Goal: Task Accomplishment & Management: Use online tool/utility

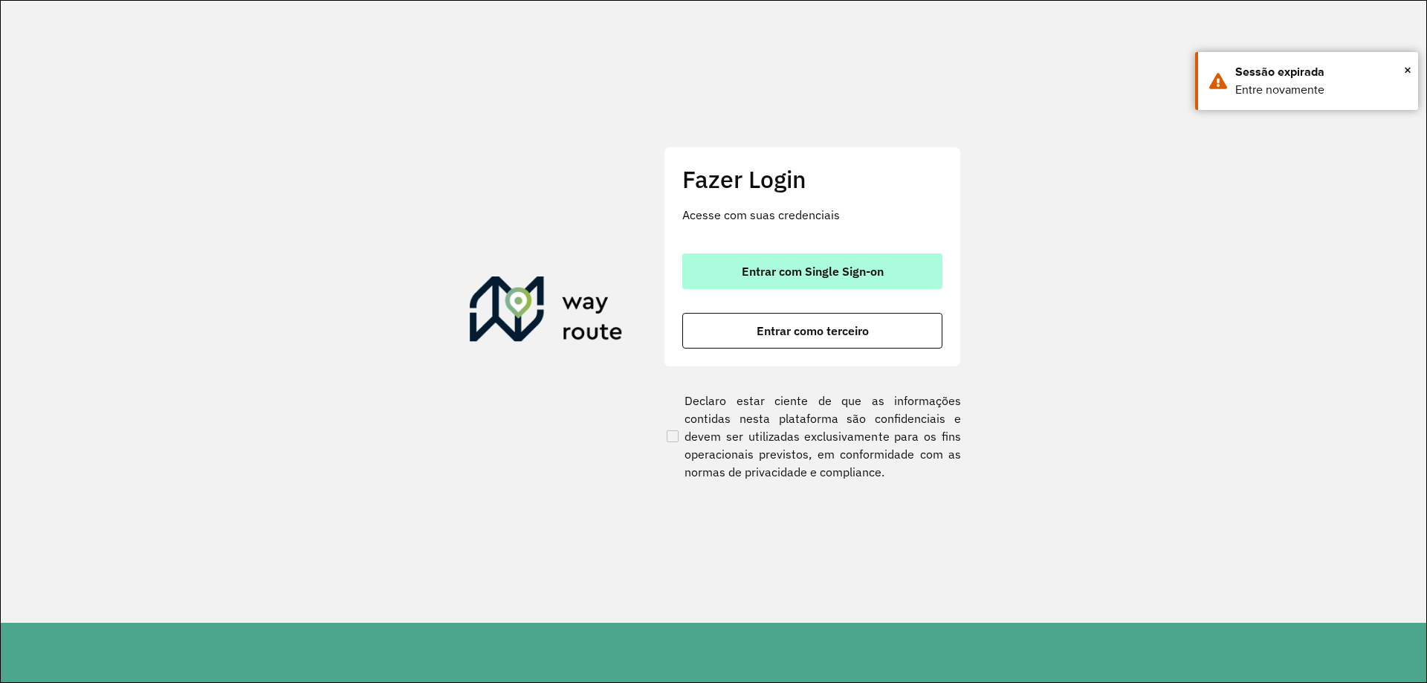
click at [839, 253] on button "Entrar com Single Sign-on" at bounding box center [812, 271] width 260 height 36
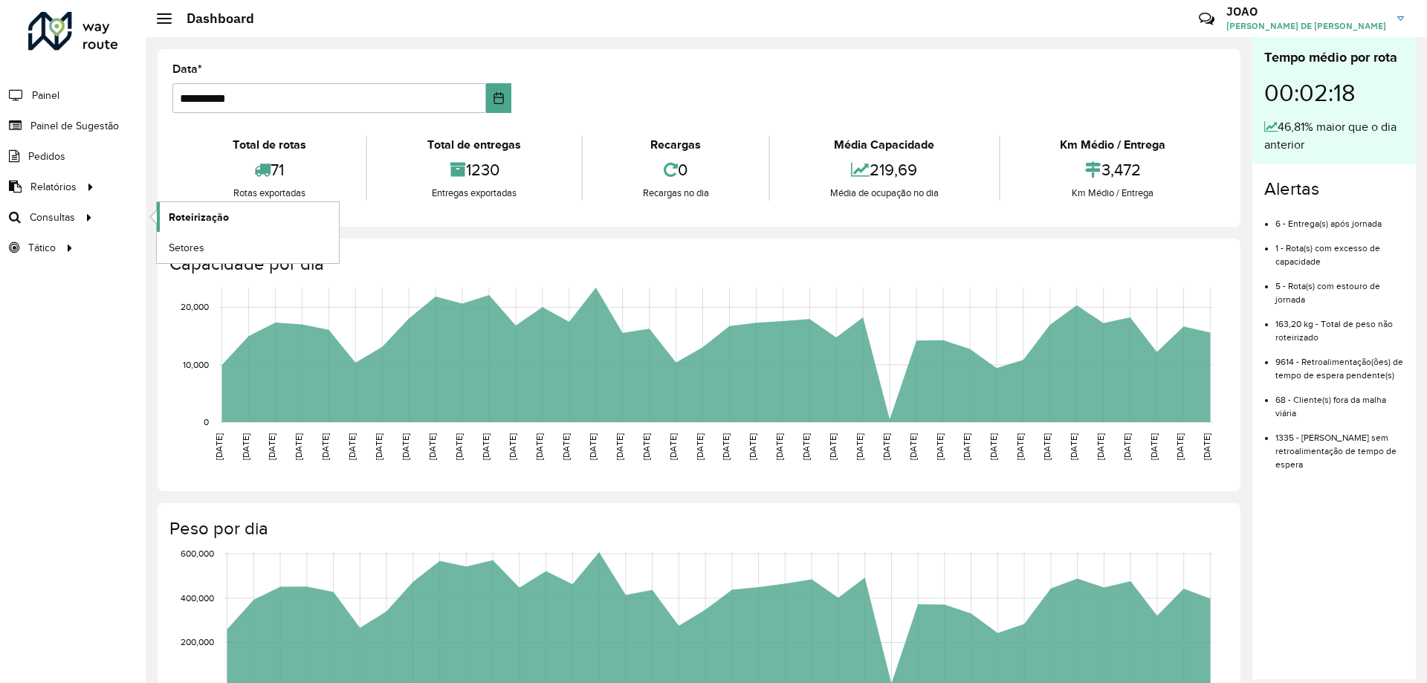
click at [177, 219] on span "Roteirização" at bounding box center [199, 218] width 60 height 16
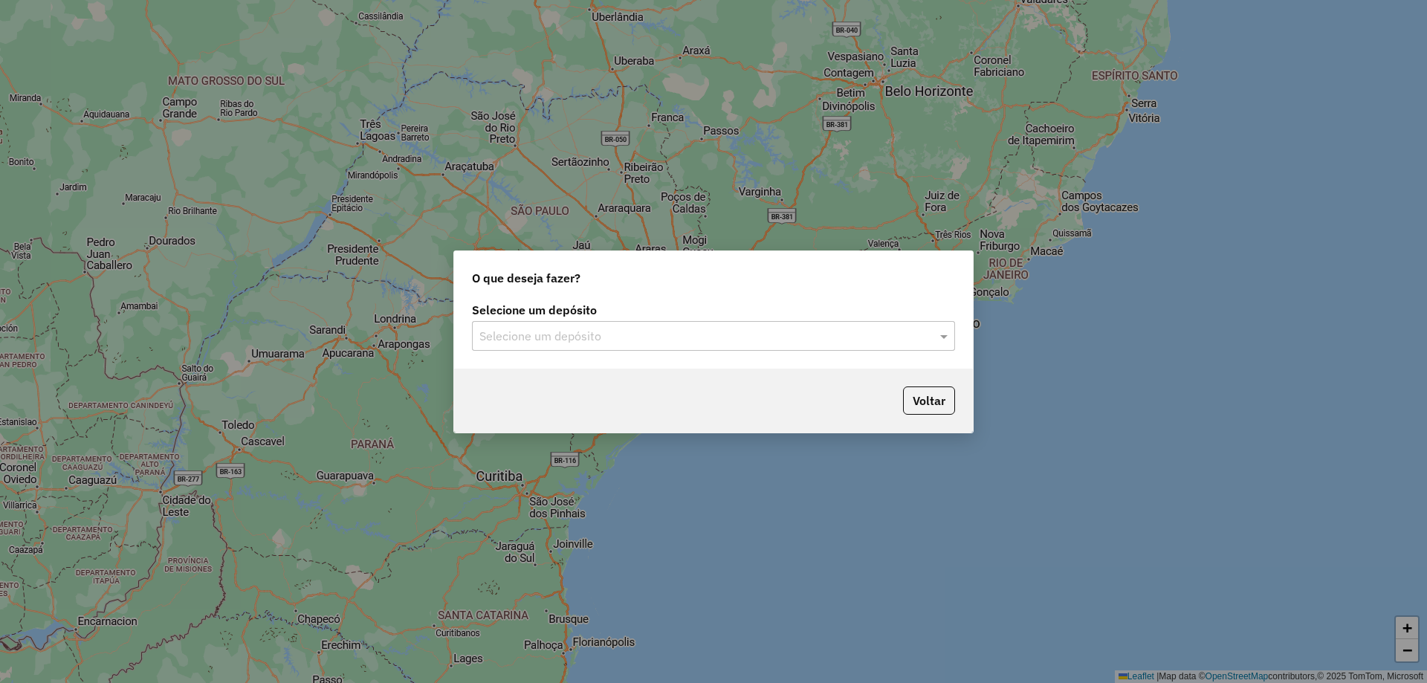
click at [758, 332] on input "text" at bounding box center [698, 337] width 439 height 18
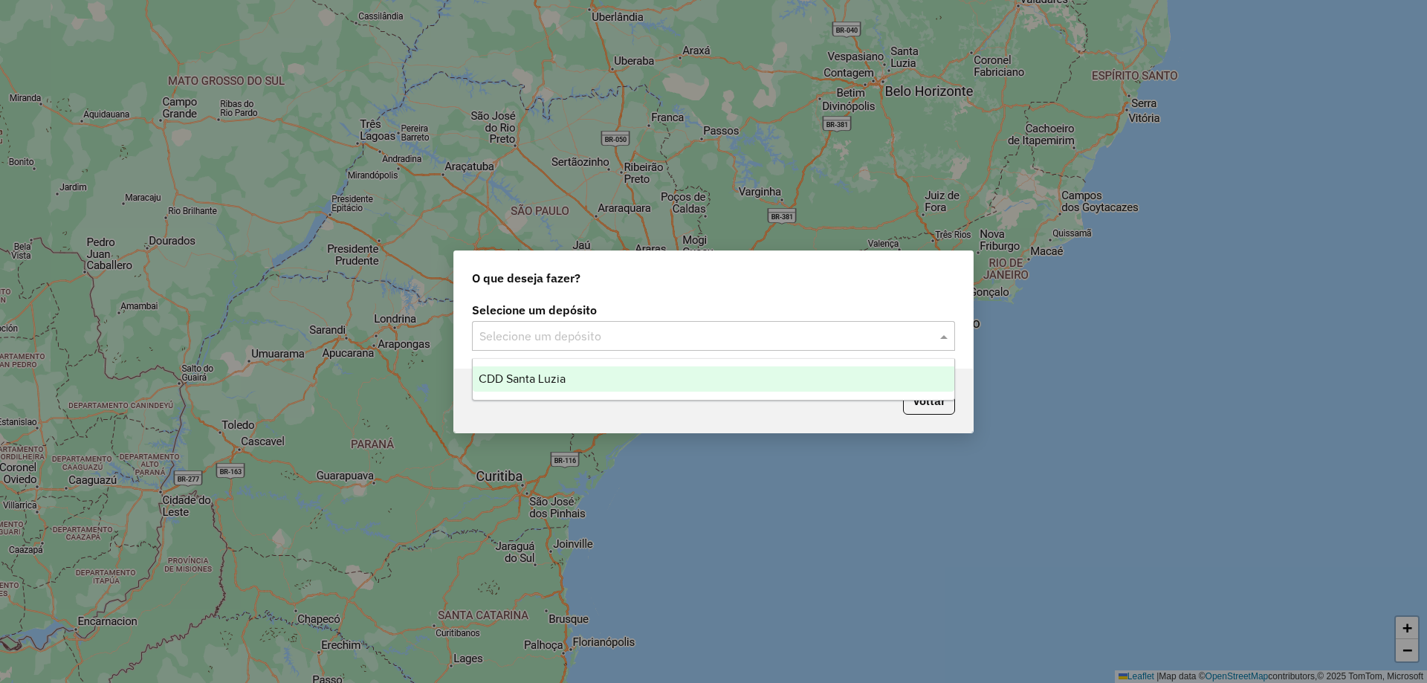
click at [692, 381] on div "CDD Santa Luzia" at bounding box center [714, 378] width 482 height 25
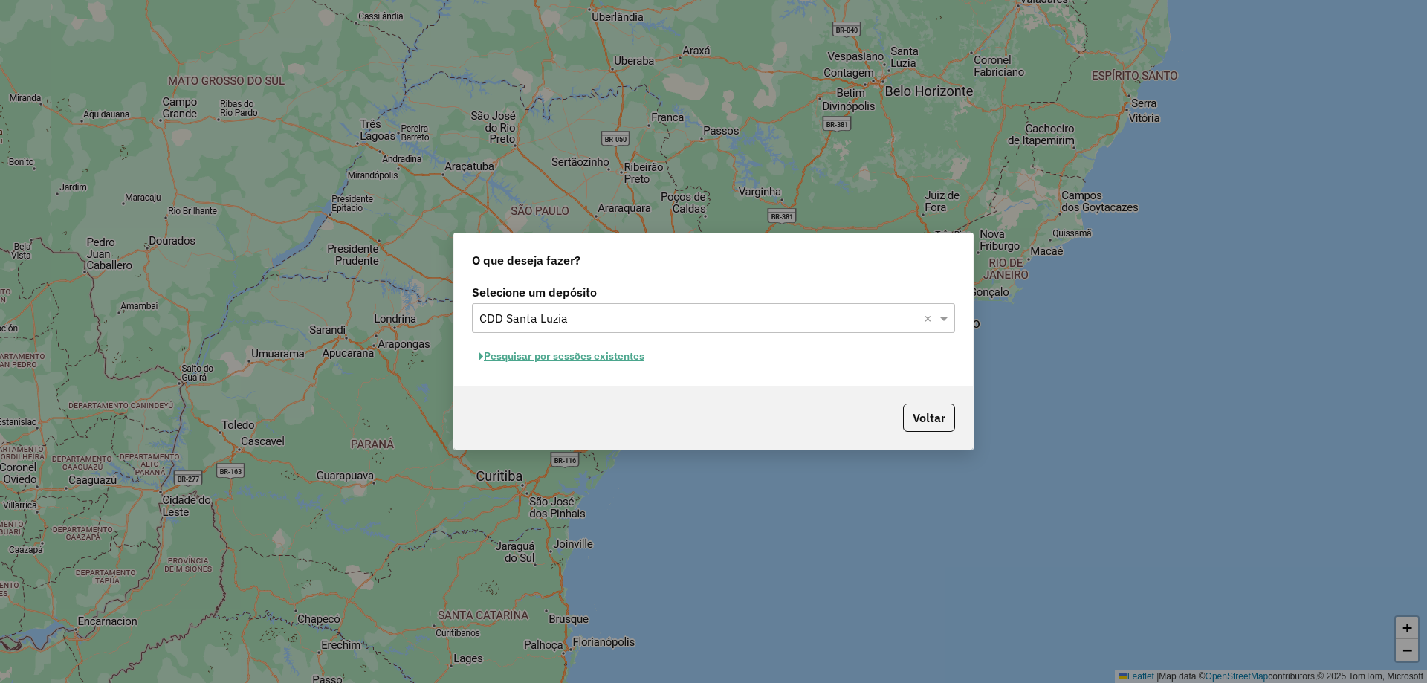
click at [629, 362] on button "Pesquisar por sessões existentes" at bounding box center [561, 356] width 179 height 23
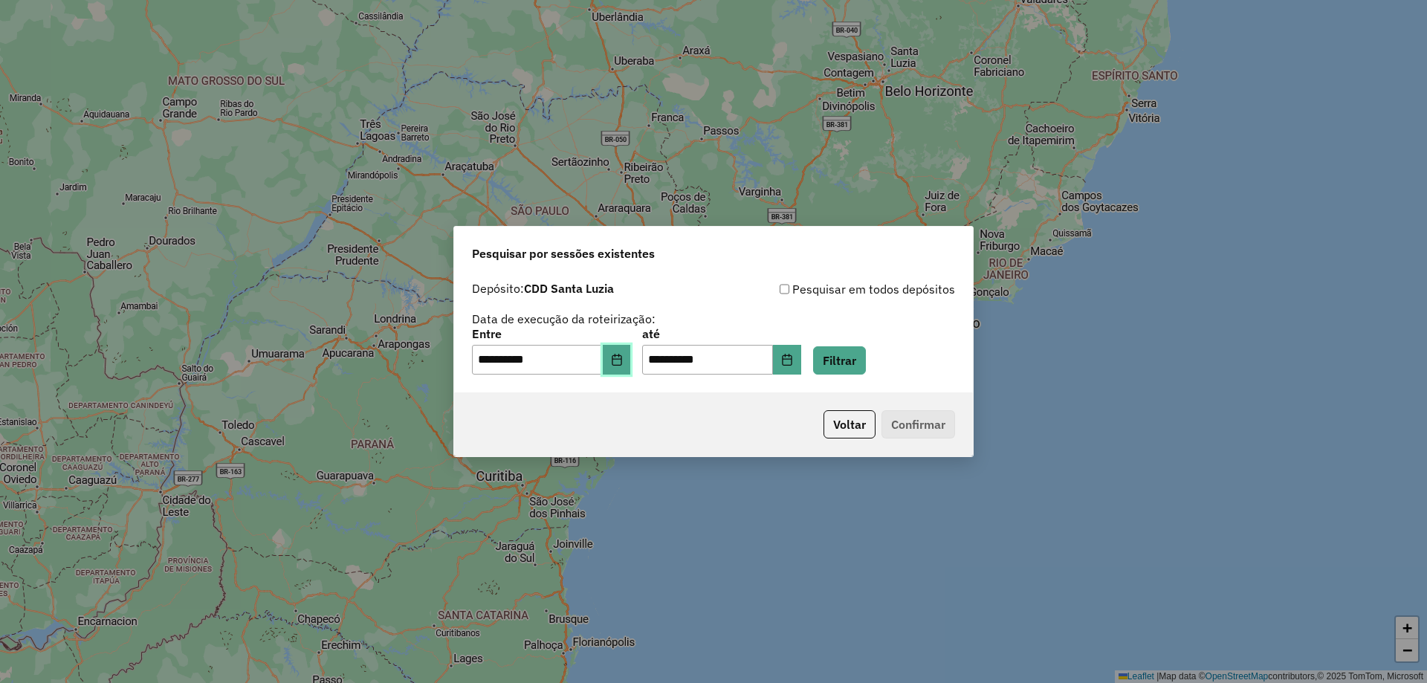
click at [619, 363] on button "Choose Date" at bounding box center [617, 360] width 28 height 30
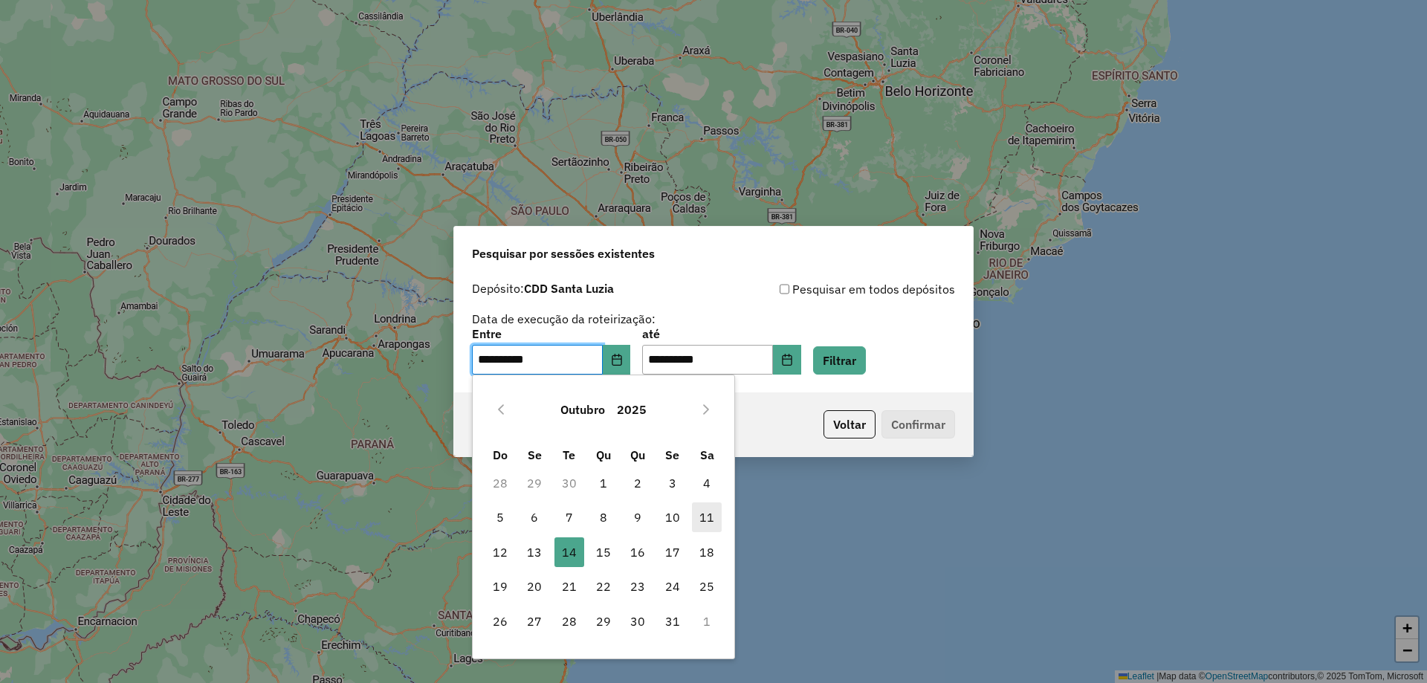
click at [708, 515] on span "11" at bounding box center [707, 517] width 30 height 30
type input "**********"
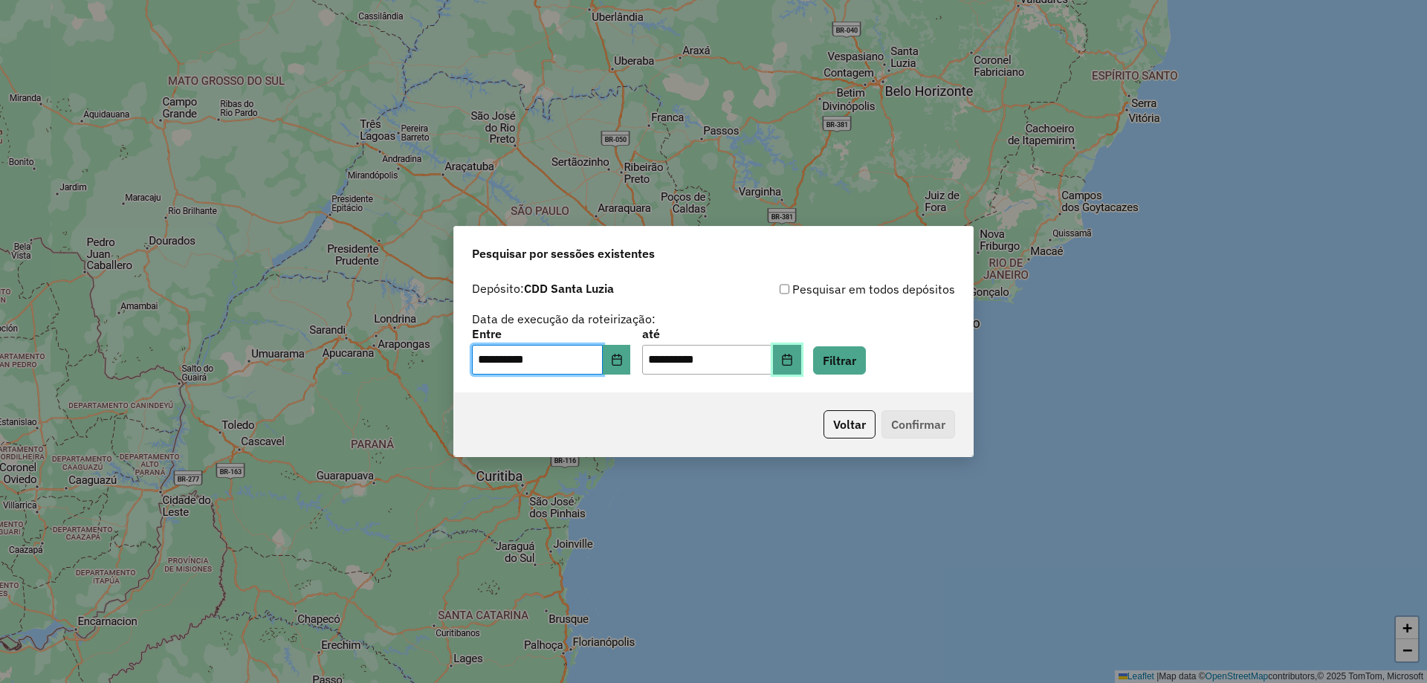
click at [801, 371] on button "Choose Date" at bounding box center [787, 360] width 28 height 30
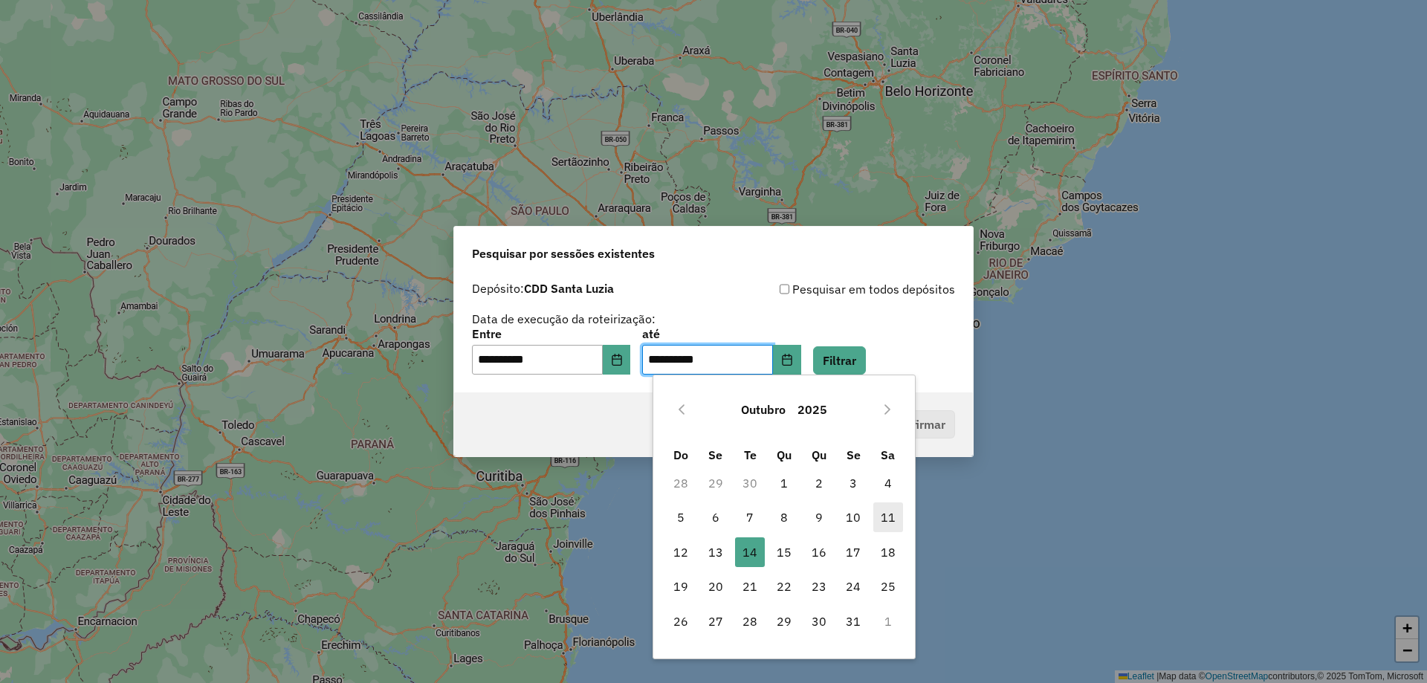
click at [887, 519] on span "11" at bounding box center [888, 517] width 30 height 30
type input "**********"
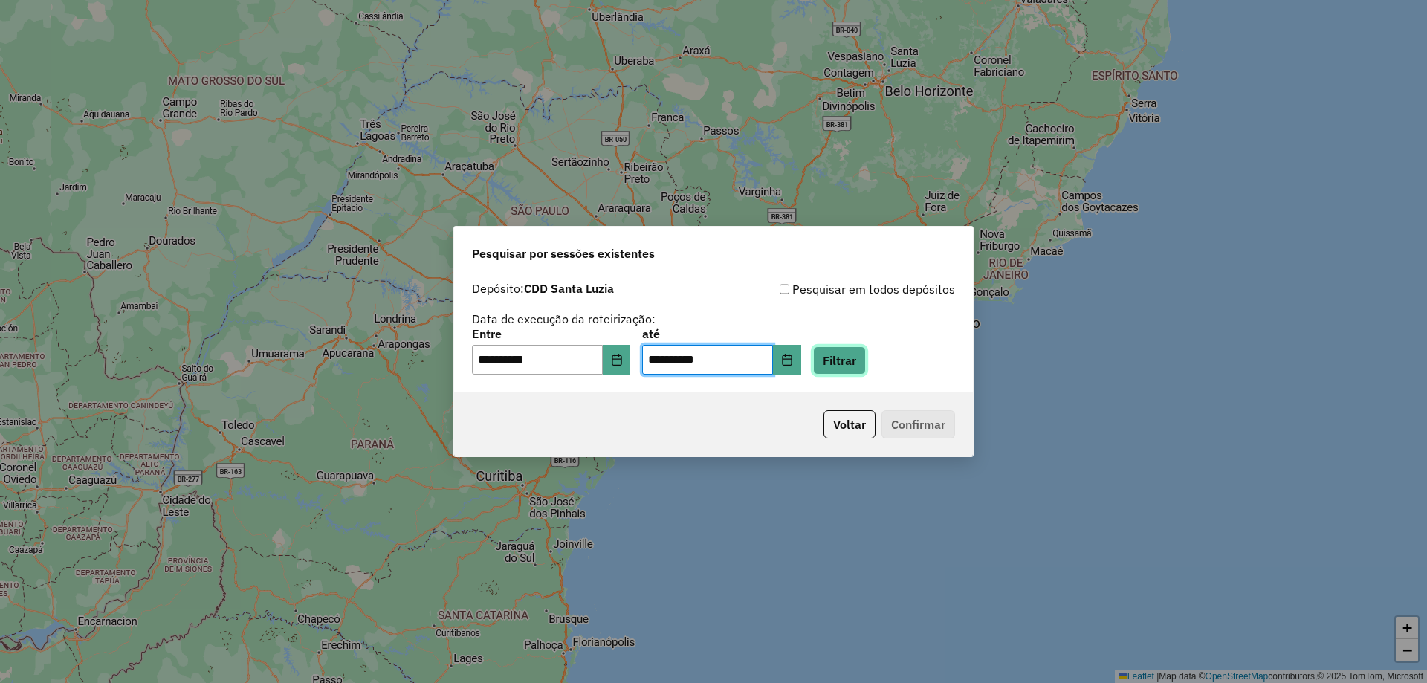
click at [855, 368] on button "Filtrar" at bounding box center [839, 360] width 53 height 28
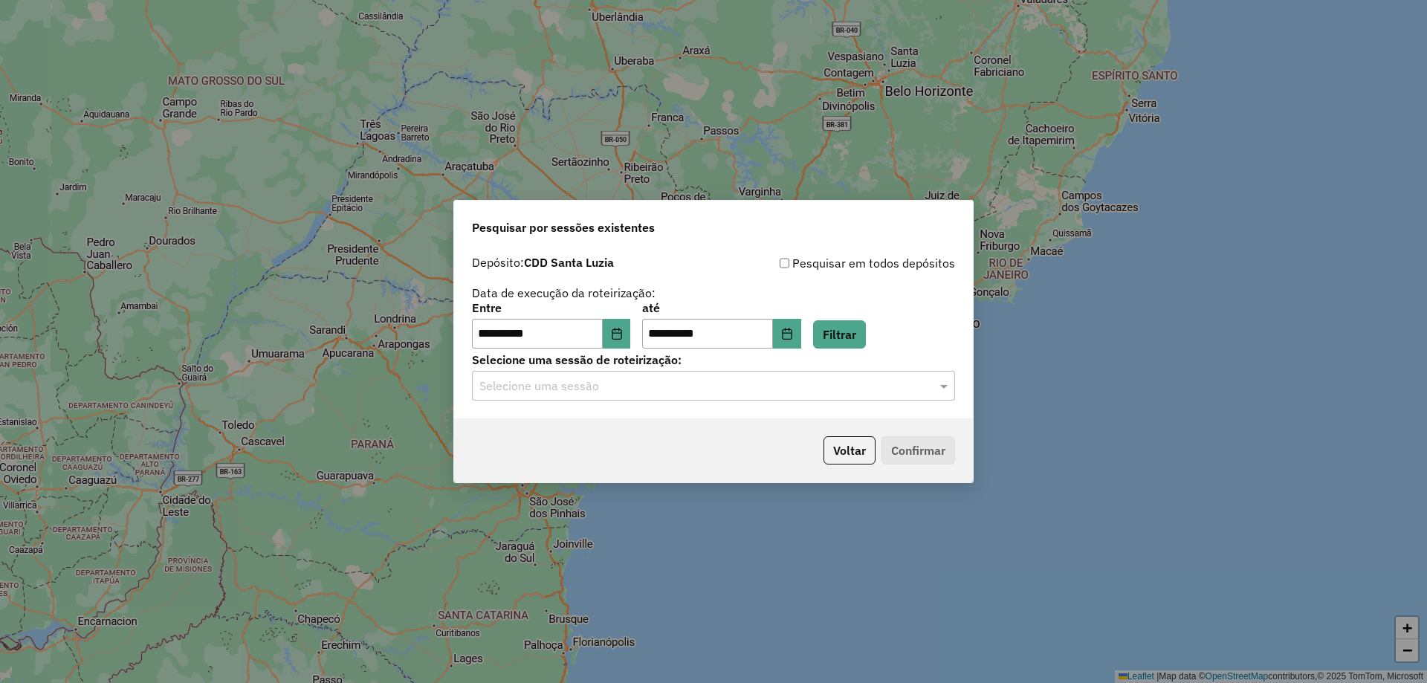
click at [685, 387] on input "text" at bounding box center [698, 387] width 439 height 18
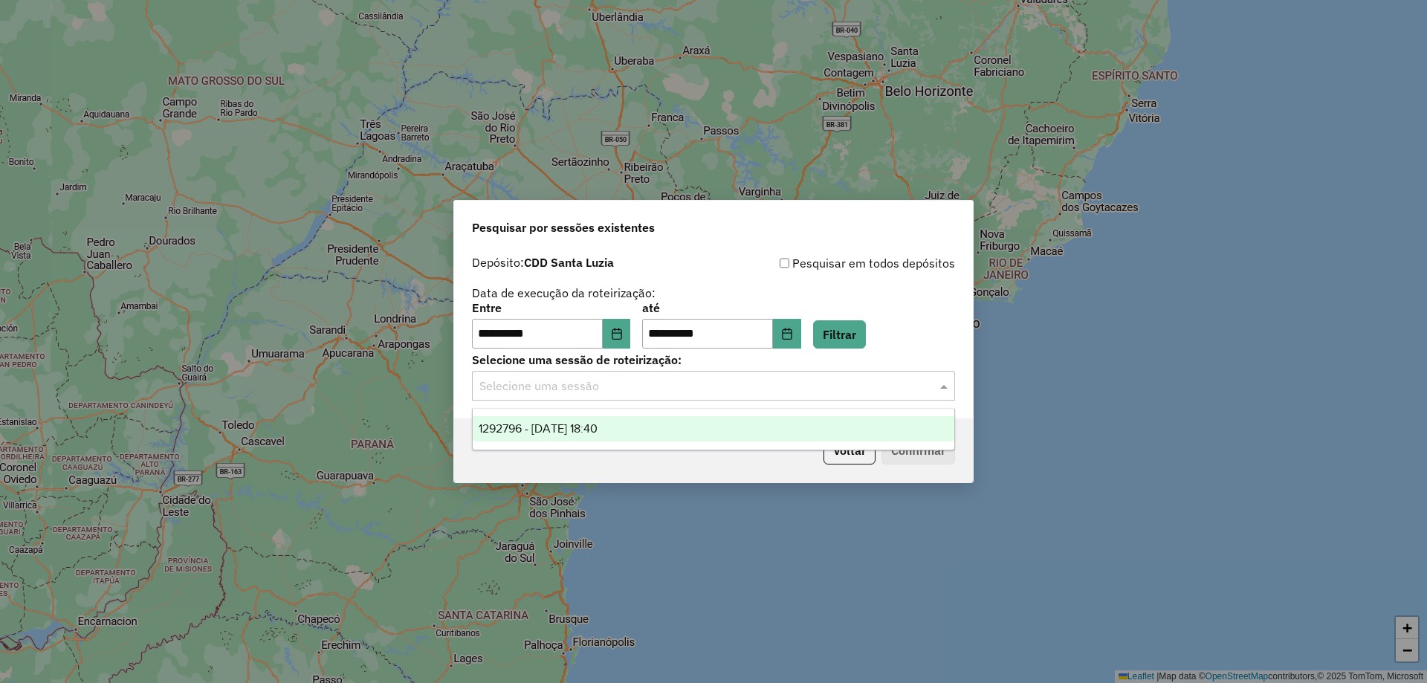
click at [670, 434] on div "1292796 - 11/10/2025 18:40" at bounding box center [714, 428] width 482 height 25
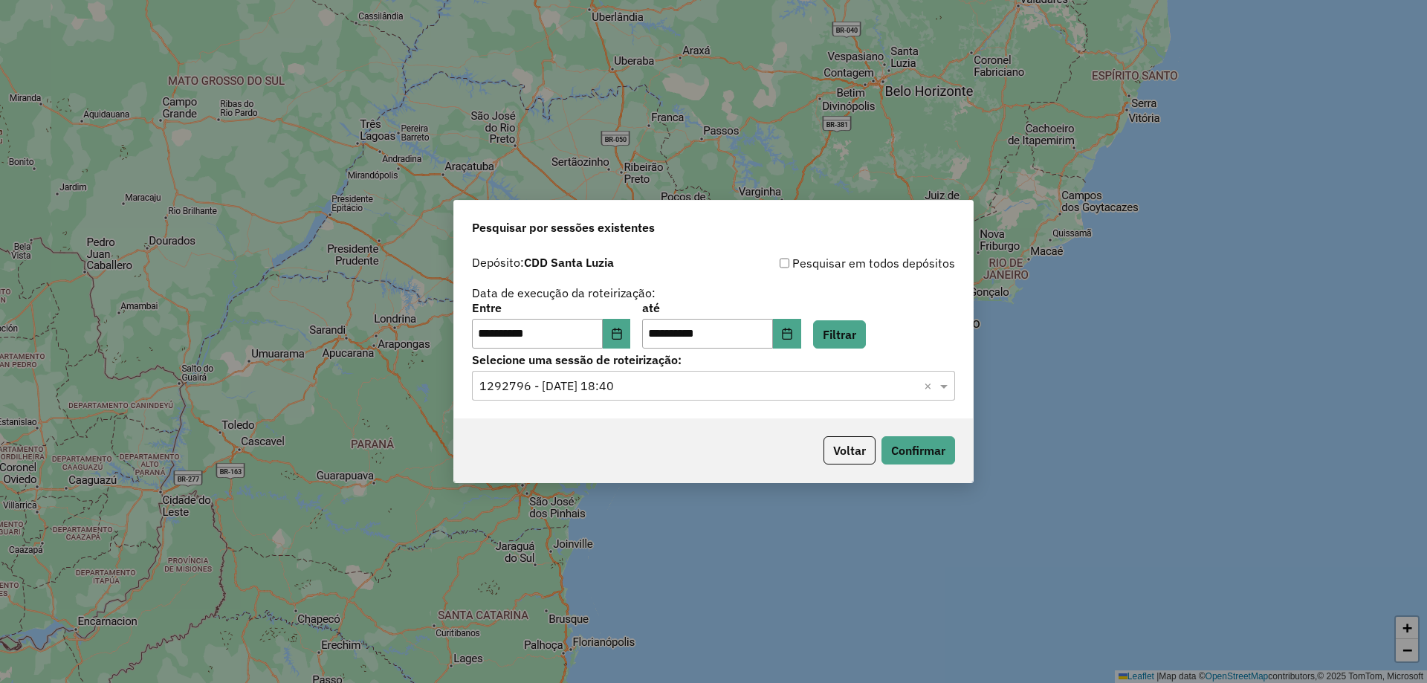
click at [703, 441] on div "Voltar Confirmar" at bounding box center [713, 450] width 519 height 64
click at [907, 456] on button "Confirmar" at bounding box center [919, 450] width 74 height 28
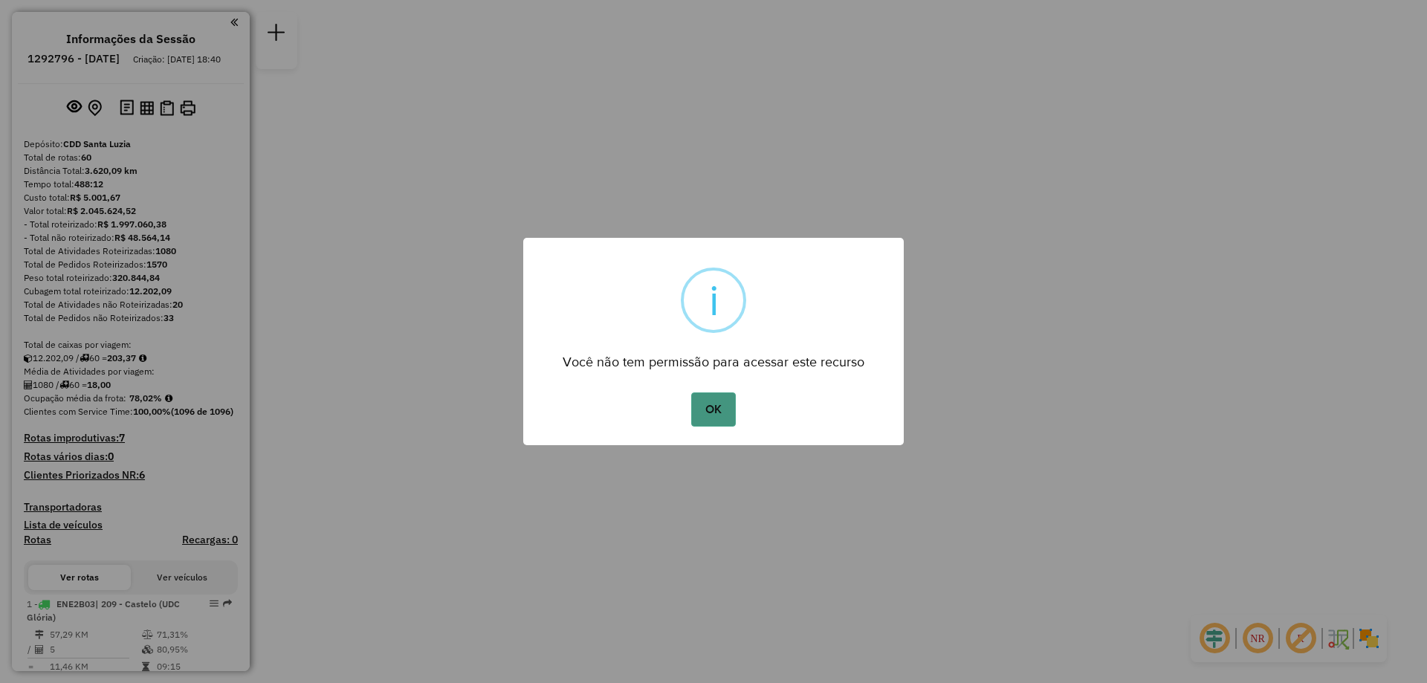
click at [711, 415] on button "OK" at bounding box center [713, 409] width 44 height 34
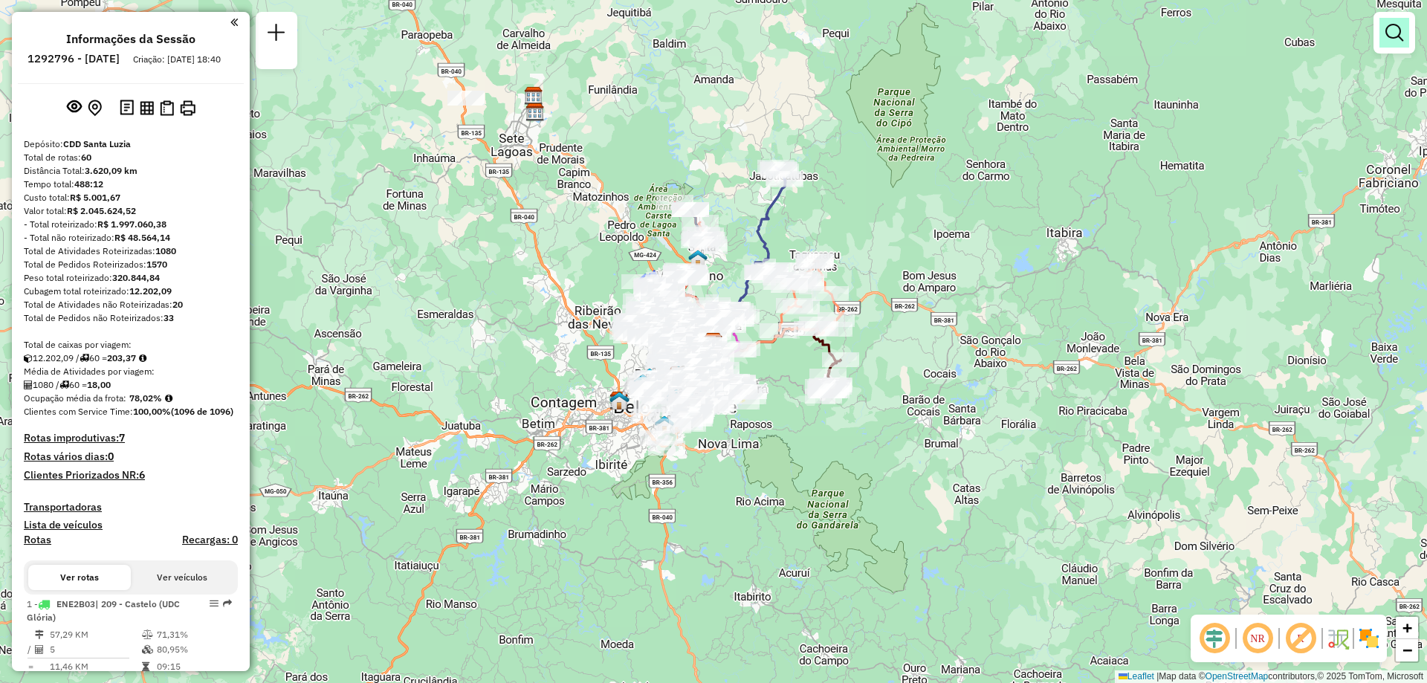
click at [1391, 26] on em at bounding box center [1394, 33] width 18 height 18
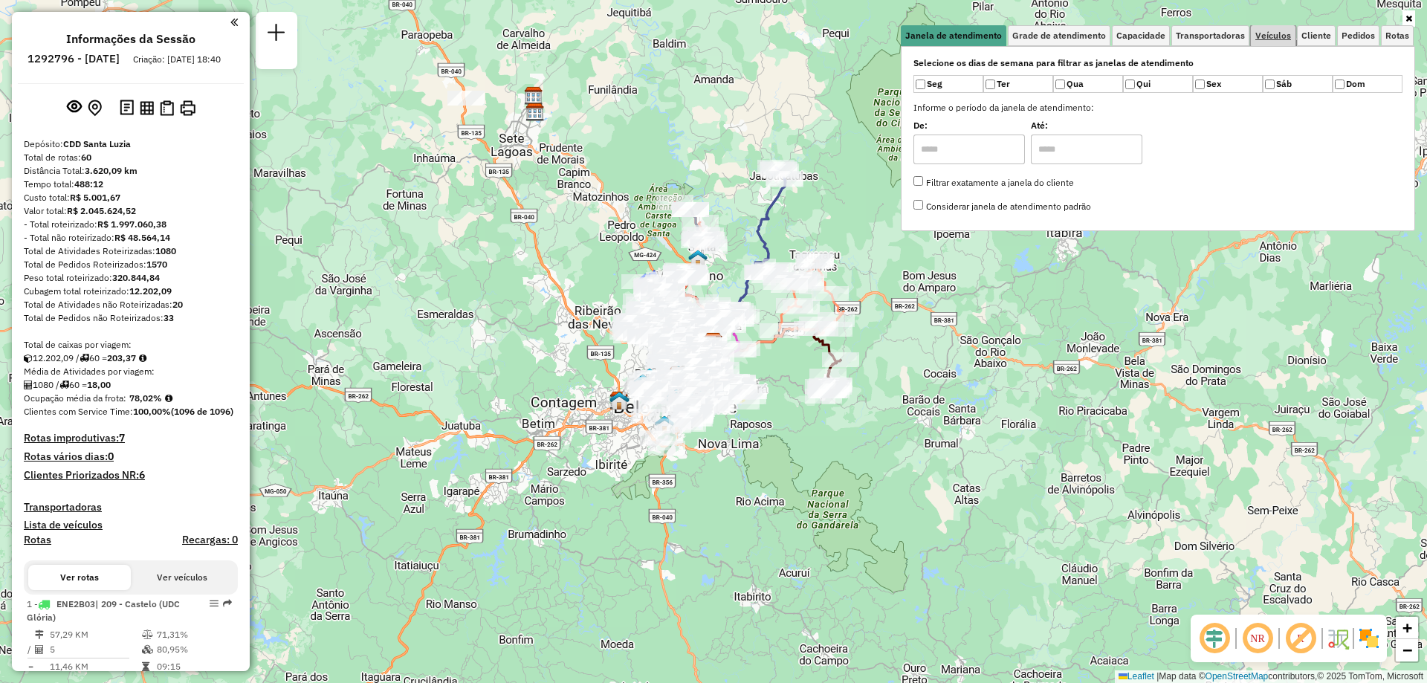
click at [1278, 45] on link "Veículos" at bounding box center [1273, 35] width 45 height 21
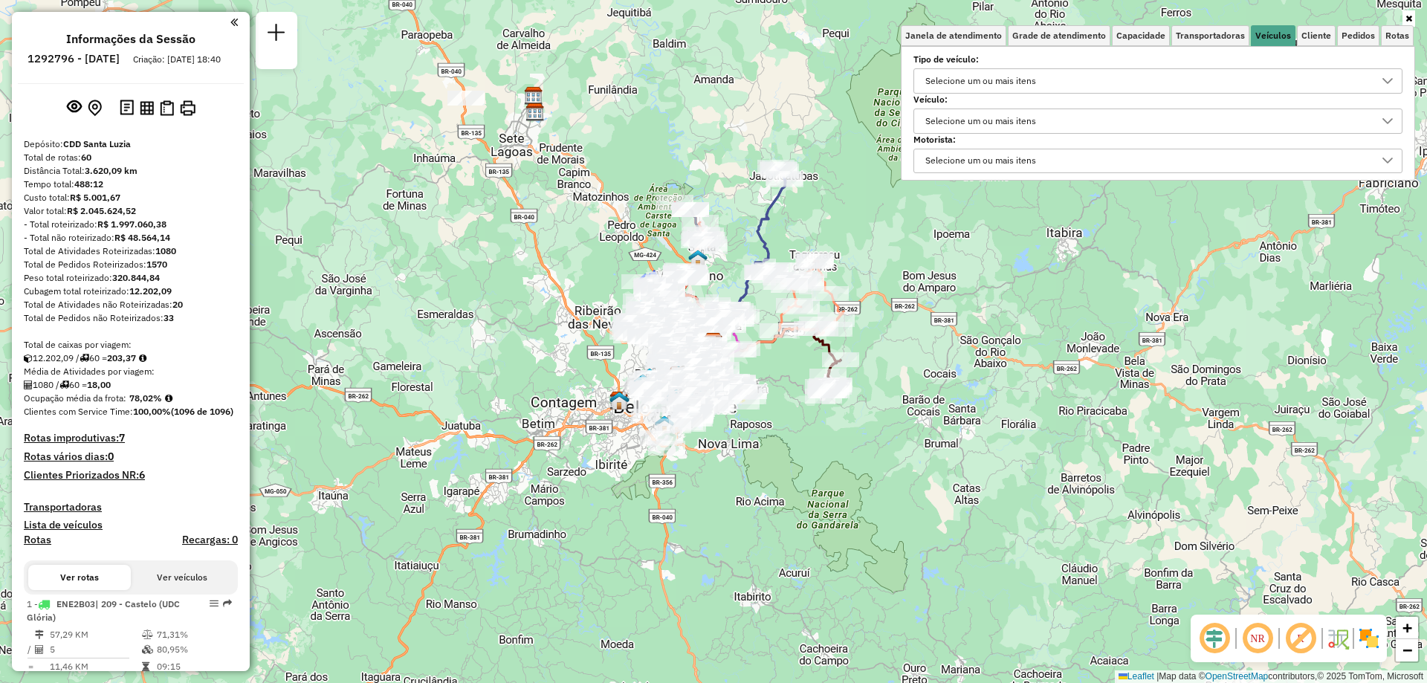
click at [1107, 129] on div "Selecione um ou mais itens" at bounding box center [1146, 121] width 453 height 24
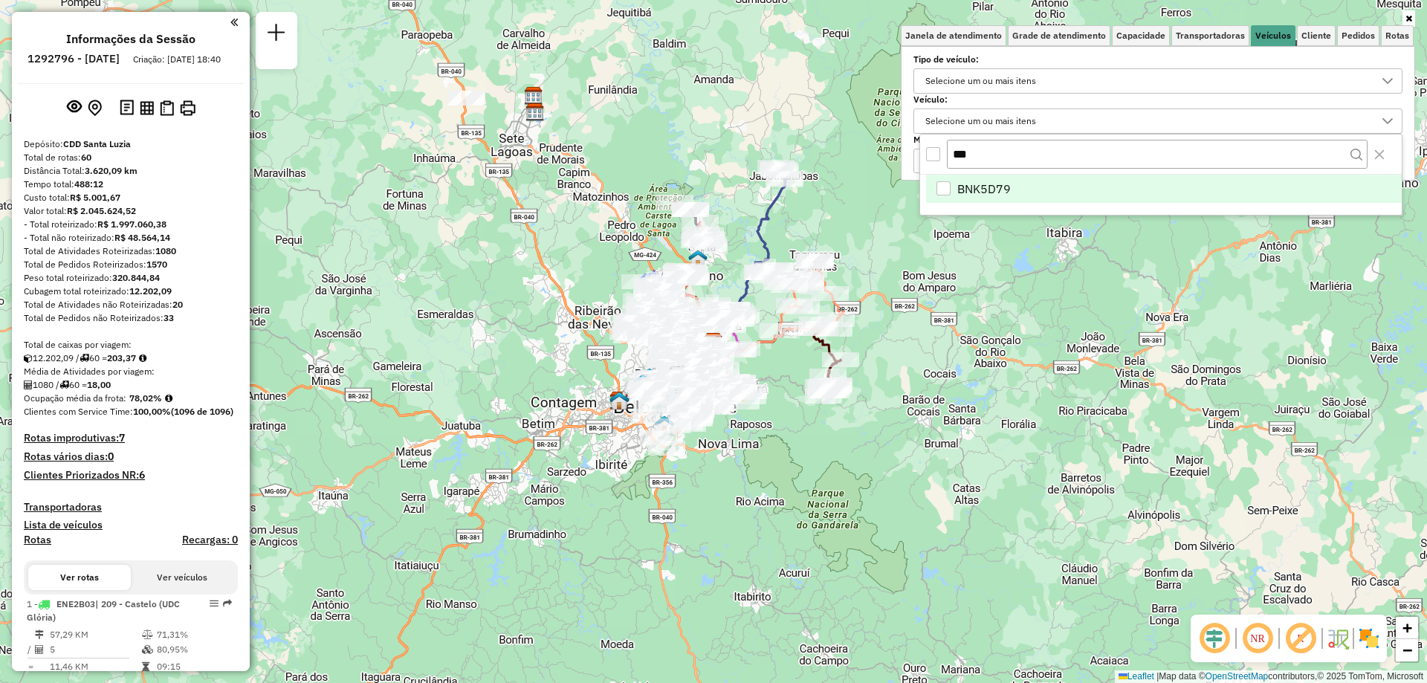
type input "***"
click at [963, 194] on span "BNK5D79" at bounding box center [984, 189] width 54 height 18
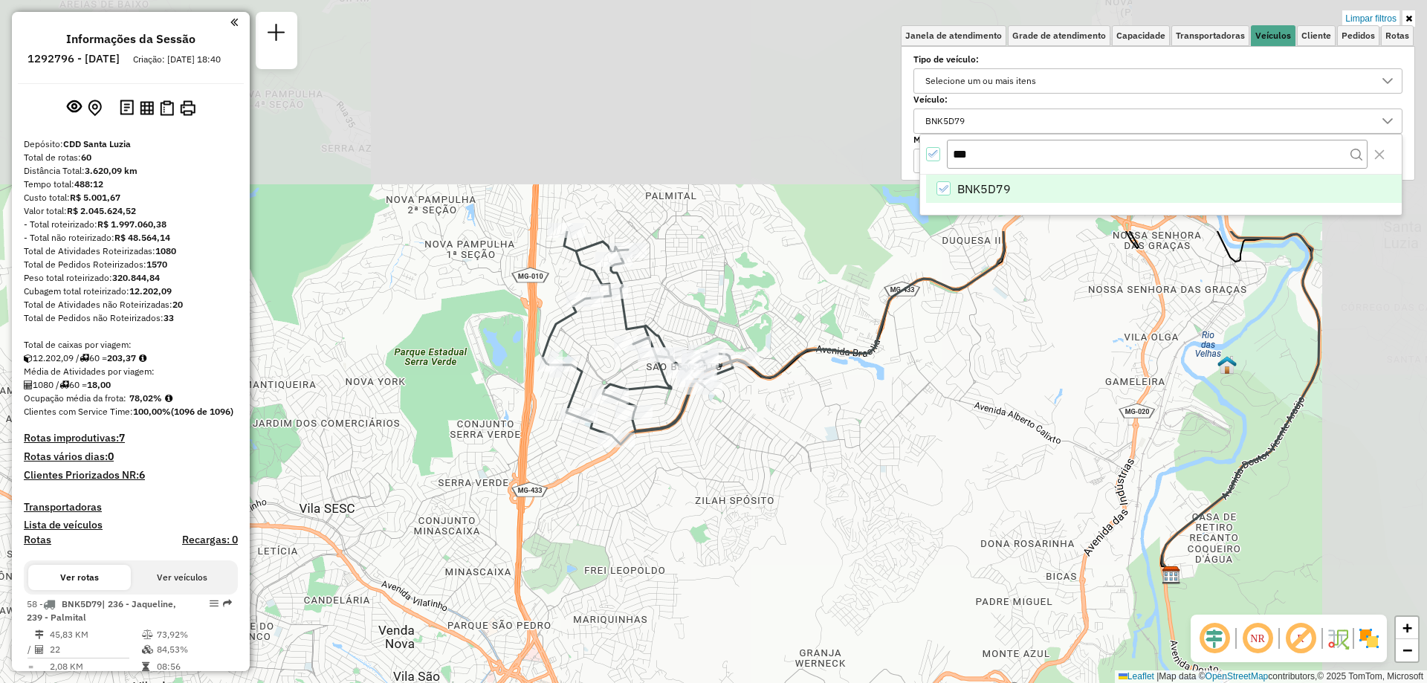
drag, startPoint x: 778, startPoint y: 232, endPoint x: 632, endPoint y: 540, distance: 340.8
click at [632, 540] on div "Limpar filtros Janela de atendimento Grade de atendimento Capacidade Transporta…" at bounding box center [713, 341] width 1427 height 683
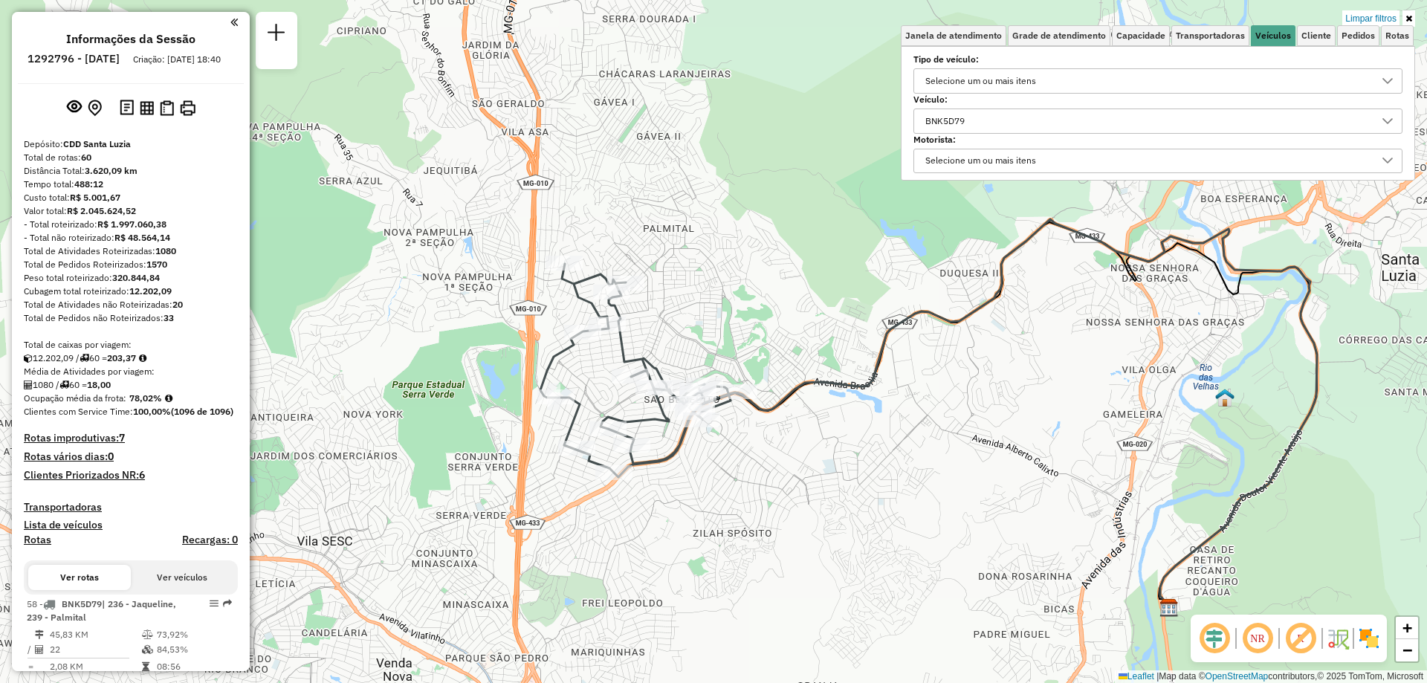
drag, startPoint x: 673, startPoint y: 470, endPoint x: 672, endPoint y: 495, distance: 25.3
click at [672, 495] on div "Limpar filtros Janela de atendimento Grade de atendimento Capacidade Transporta…" at bounding box center [713, 341] width 1427 height 683
